Goal: Information Seeking & Learning: Learn about a topic

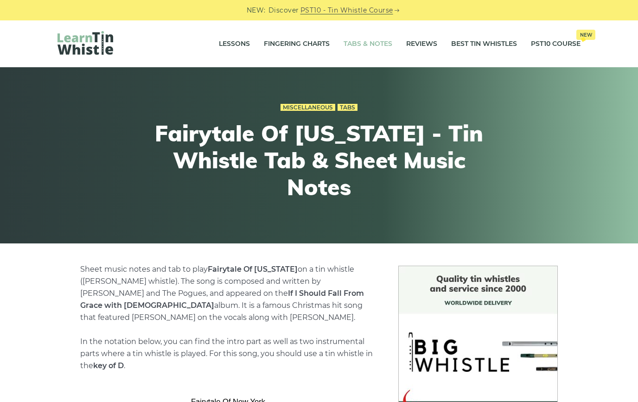
click at [382, 44] on link "Tabs & Notes" at bounding box center [368, 43] width 49 height 23
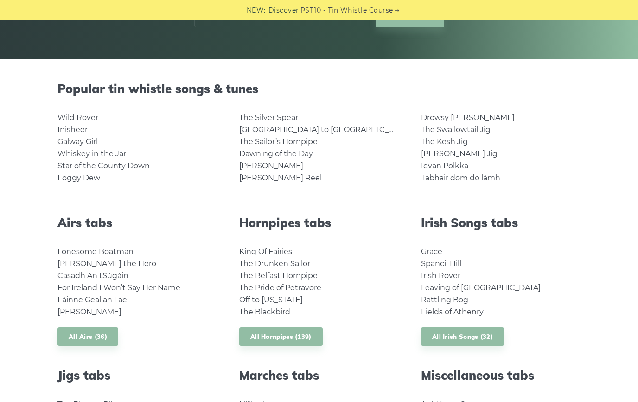
scroll to position [187, 0]
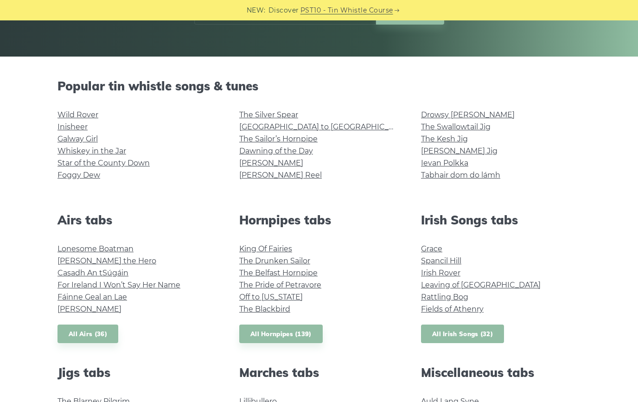
click at [484, 337] on link "All Irish Songs (32)" at bounding box center [462, 334] width 83 height 19
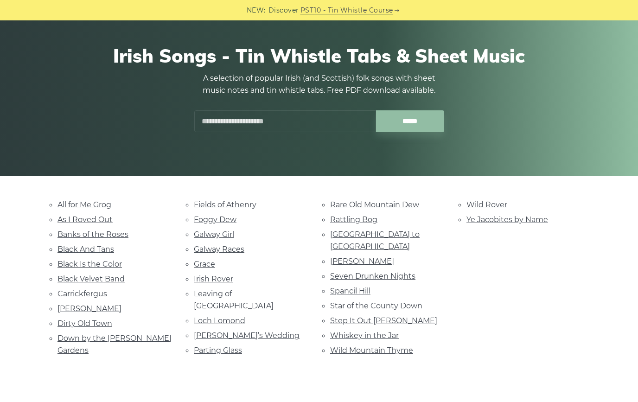
scroll to position [72, 0]
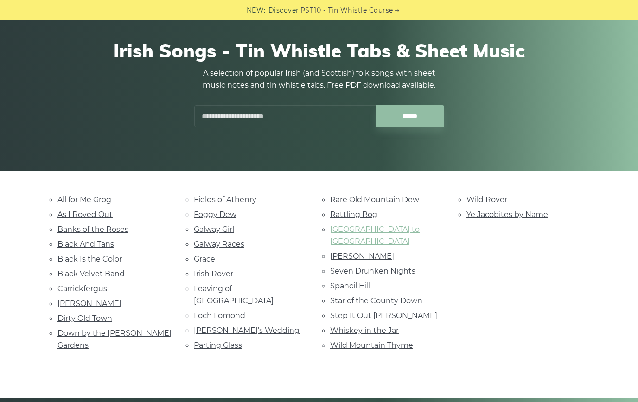
click at [362, 230] on link "[GEOGRAPHIC_DATA] to [GEOGRAPHIC_DATA]" at bounding box center [374, 235] width 89 height 21
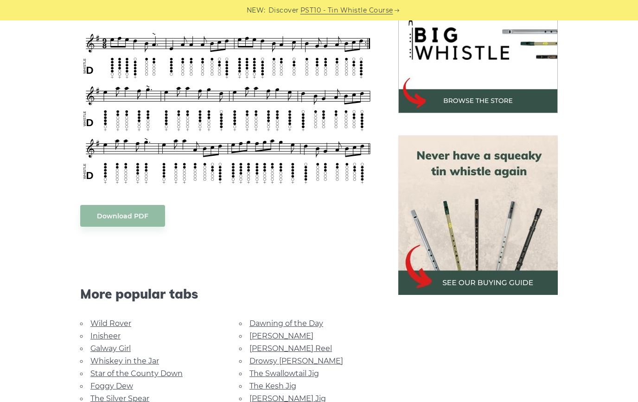
scroll to position [396, 0]
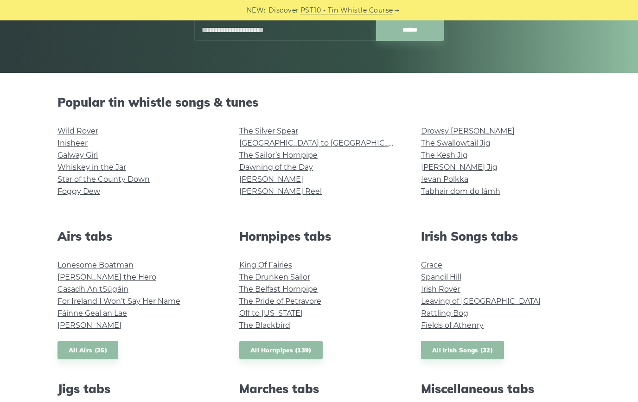
scroll to position [185, 0]
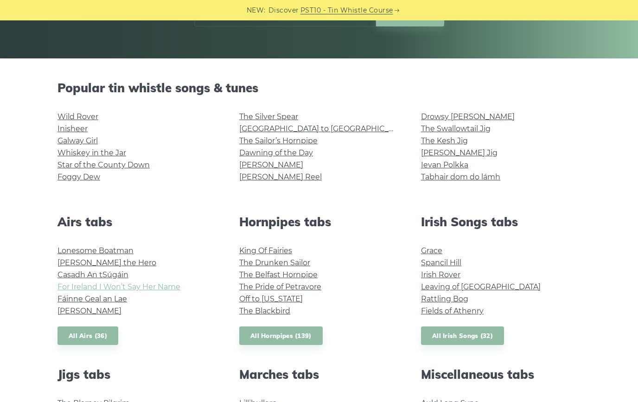
click at [141, 288] on link "For Ireland I Won’t Say Her Name" at bounding box center [119, 286] width 123 height 9
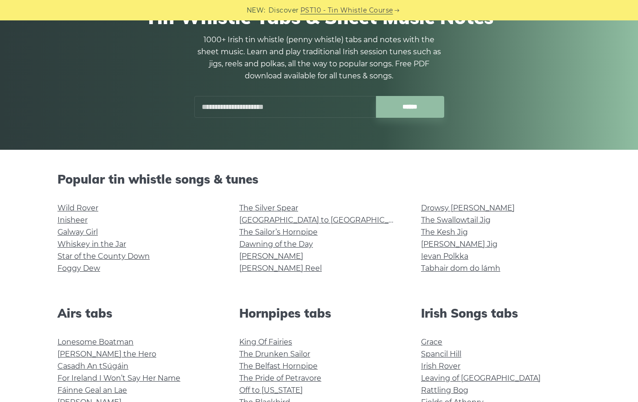
scroll to position [79, 0]
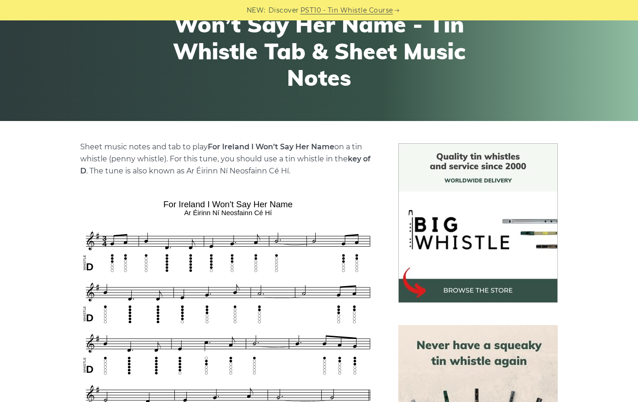
scroll to position [124, 0]
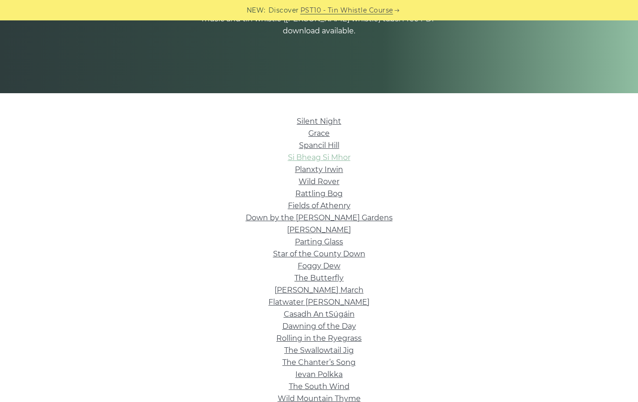
scroll to position [141, 0]
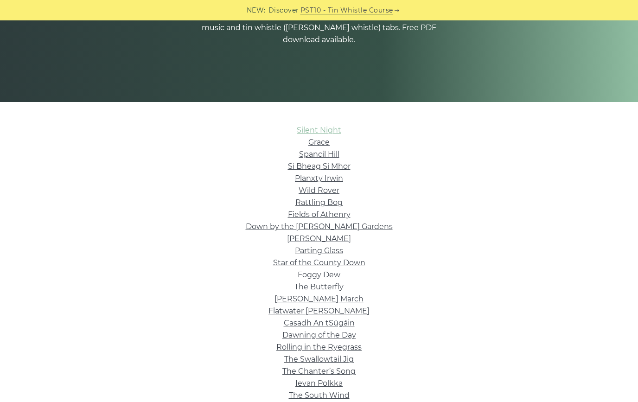
click at [331, 128] on link "Silent Night" at bounding box center [319, 130] width 45 height 9
